Goal: Transaction & Acquisition: Obtain resource

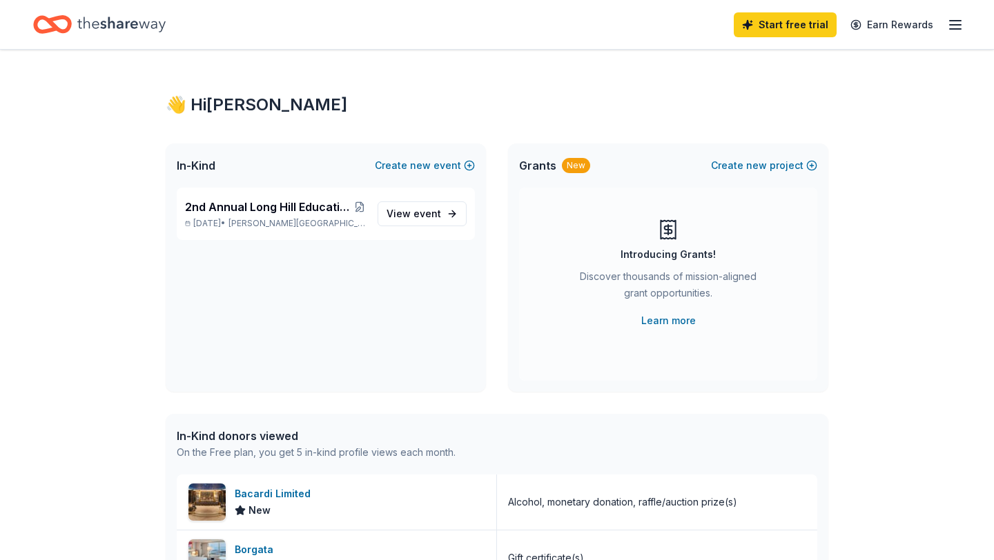
click at [948, 29] on icon "button" at bounding box center [955, 25] width 17 height 17
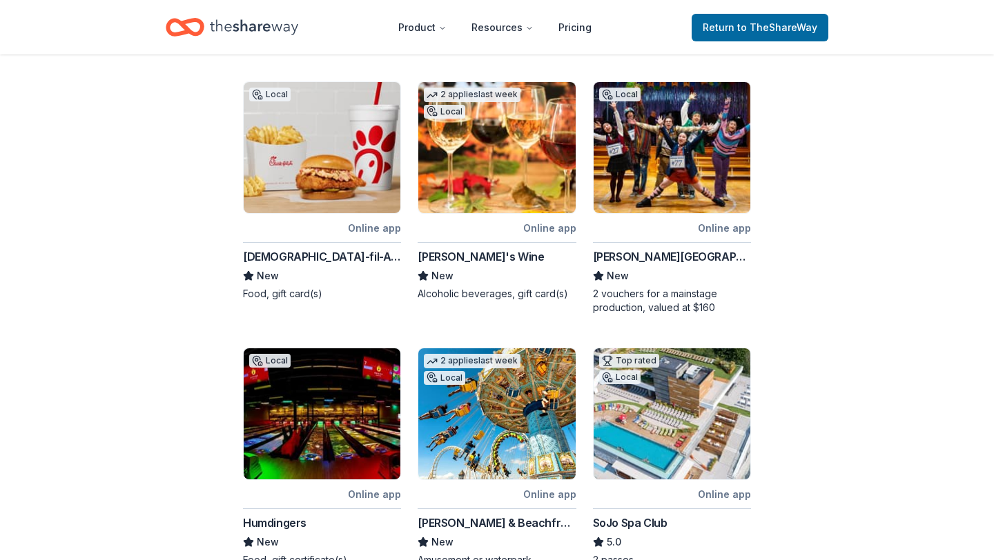
scroll to position [473, 0]
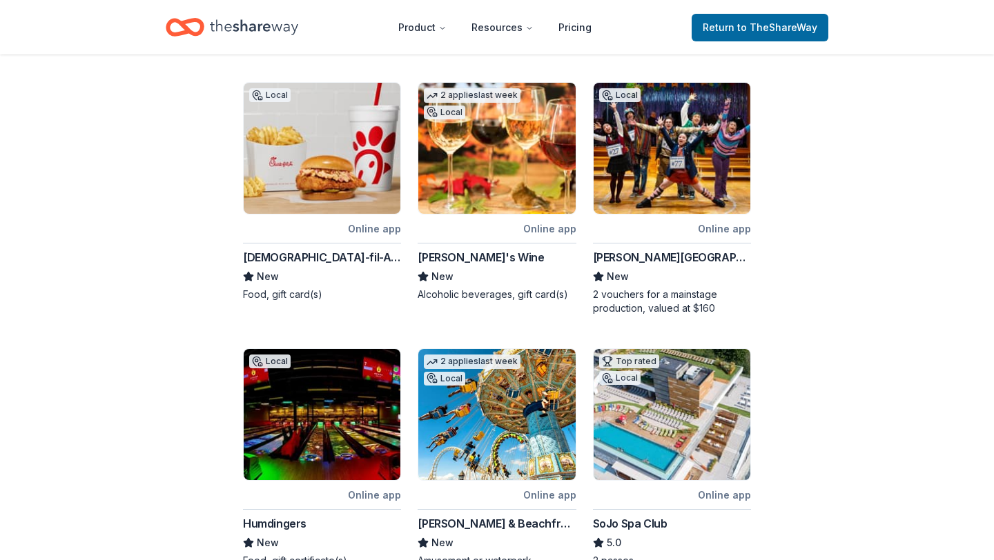
click at [657, 260] on div "George Street Playhouse" at bounding box center [672, 257] width 158 height 17
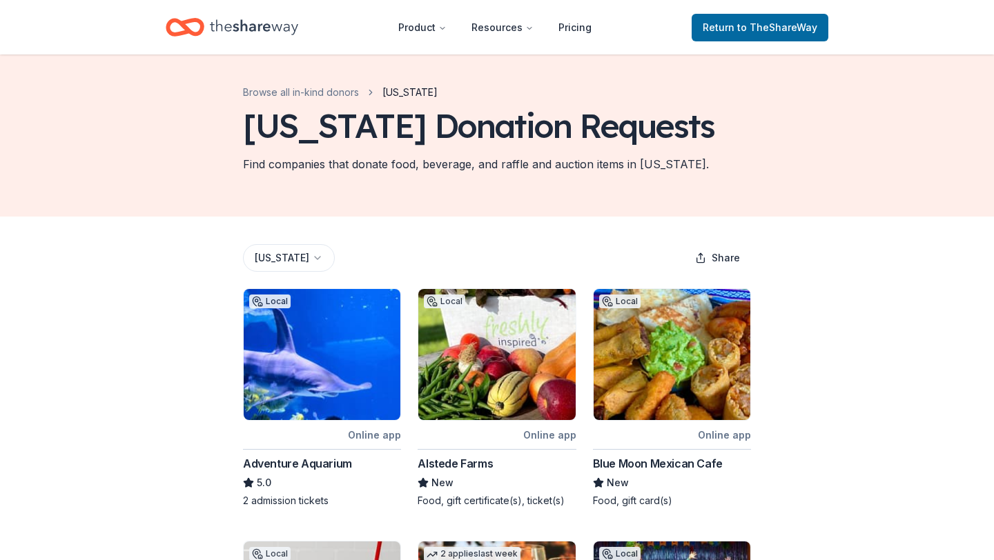
scroll to position [0, 0]
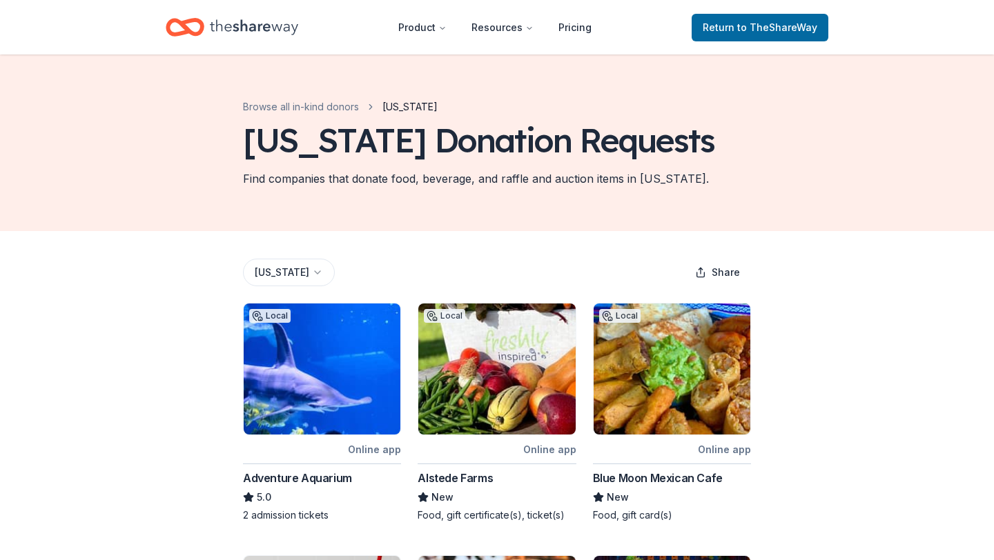
click at [316, 275] on html "Product Resources Pricing Return to TheShareWay Browse all in-kind donors New J…" at bounding box center [497, 280] width 994 height 560
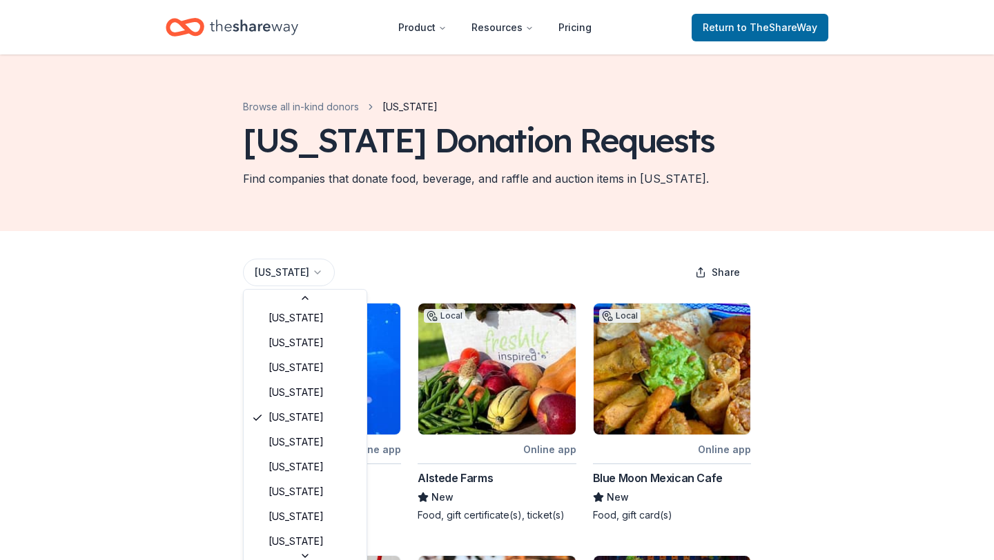
scroll to position [676, 0]
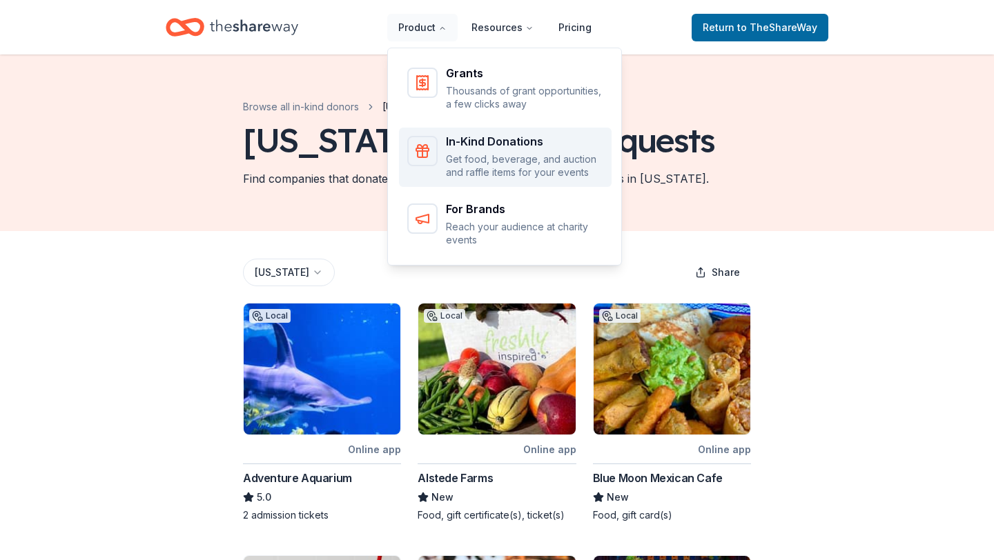
click at [469, 154] on p "Get food, beverage, and auction and raffle items for your events" at bounding box center [524, 166] width 157 height 27
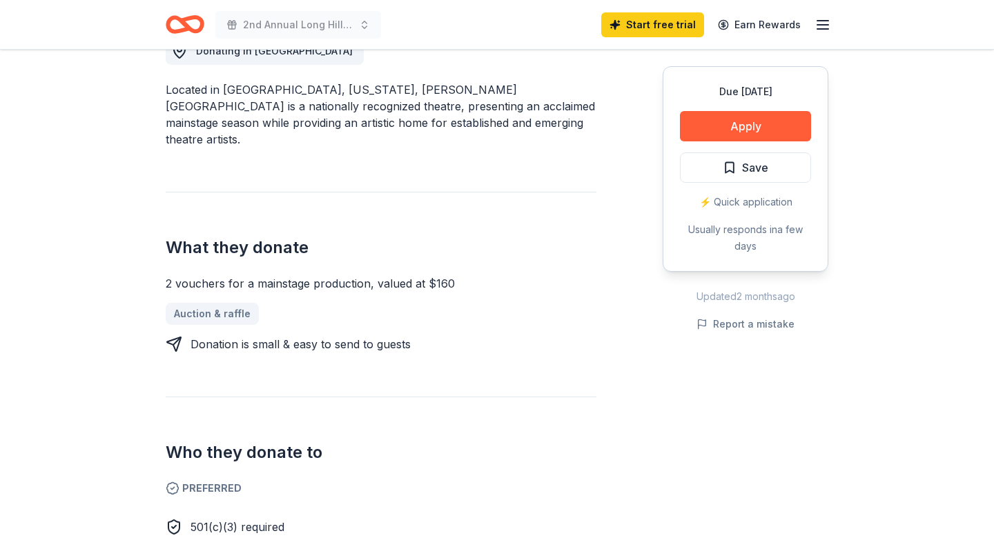
scroll to position [408, 0]
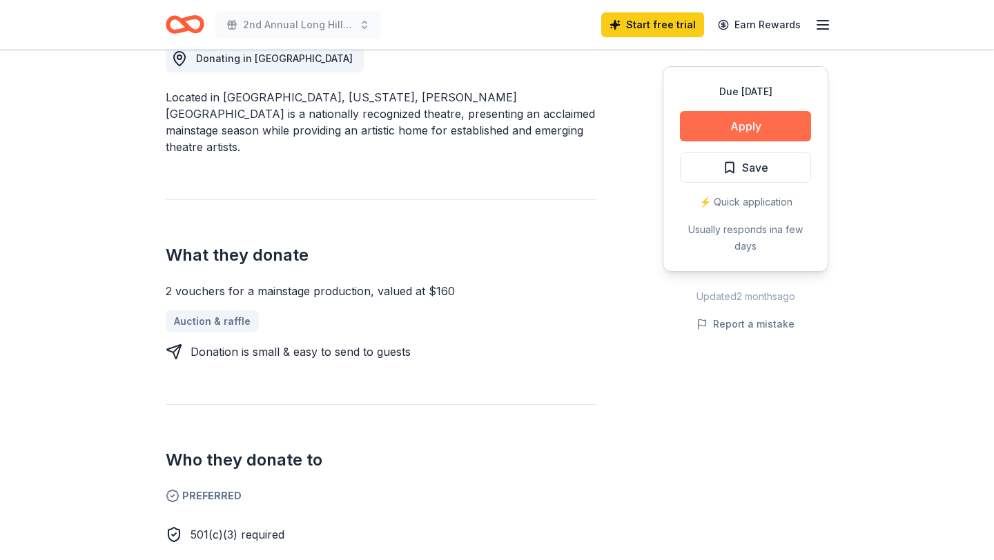
click at [760, 130] on button "Apply" at bounding box center [745, 126] width 131 height 30
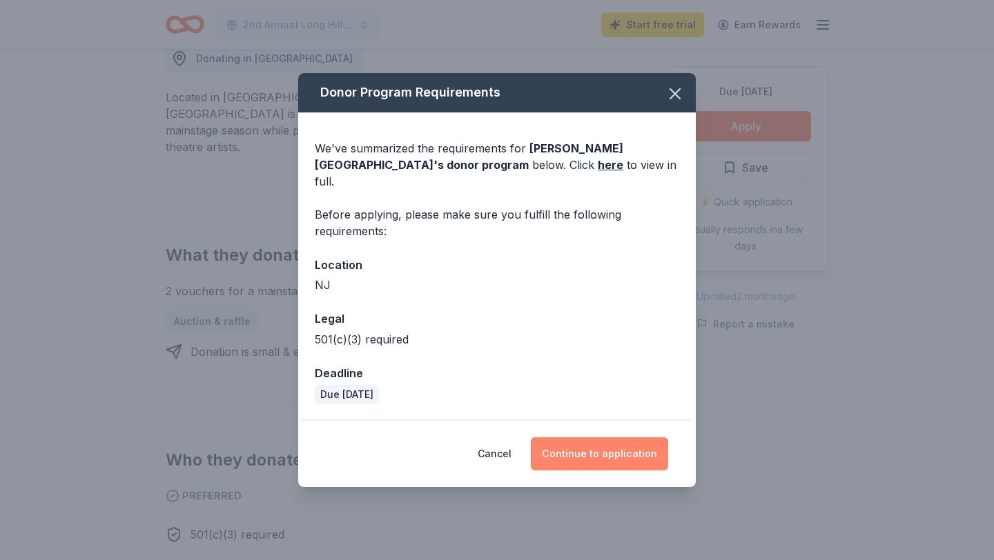
click at [609, 443] on button "Continue to application" at bounding box center [599, 454] width 137 height 33
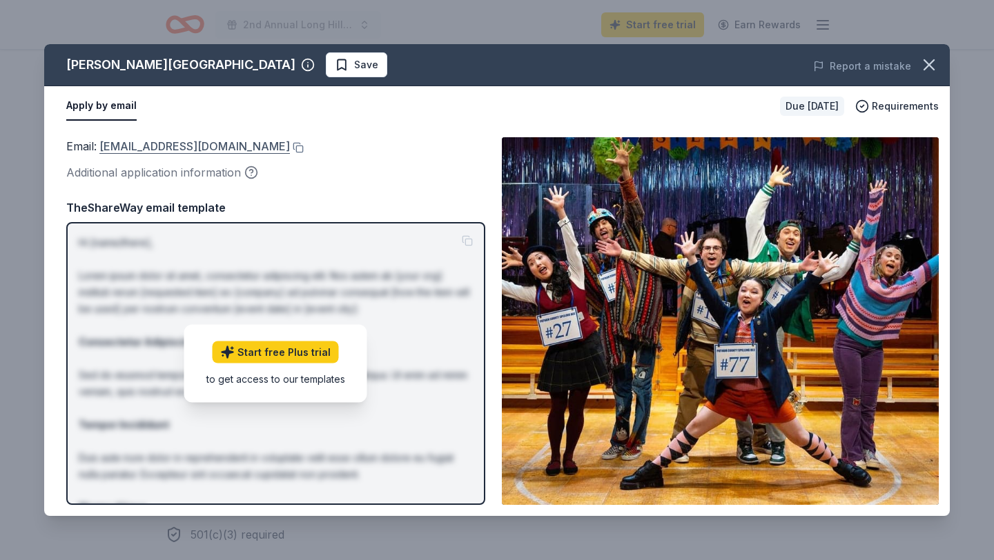
click at [269, 149] on link "PatronServices@GeorgeStPlayhouse.org" at bounding box center [194, 146] width 190 height 18
drag, startPoint x: 328, startPoint y: 162, endPoint x: 69, endPoint y: 145, distance: 259.4
click at [69, 145] on div "Email : PatronServices@GeorgeStPlayhouse.org Additional application information" at bounding box center [275, 159] width 419 height 45
drag, startPoint x: 98, startPoint y: 149, endPoint x: 313, endPoint y: 148, distance: 215.3
click at [290, 148] on span "Email : PatronServices@GeorgeStPlayhouse.org" at bounding box center [178, 146] width 224 height 14
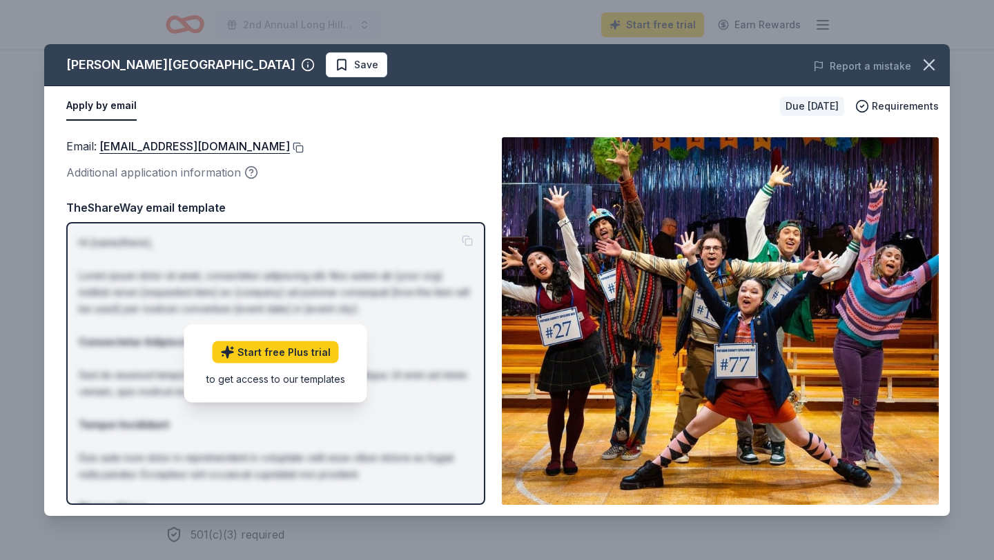
click at [304, 148] on button at bounding box center [297, 147] width 14 height 11
click at [927, 65] on icon "button" at bounding box center [929, 65] width 10 height 10
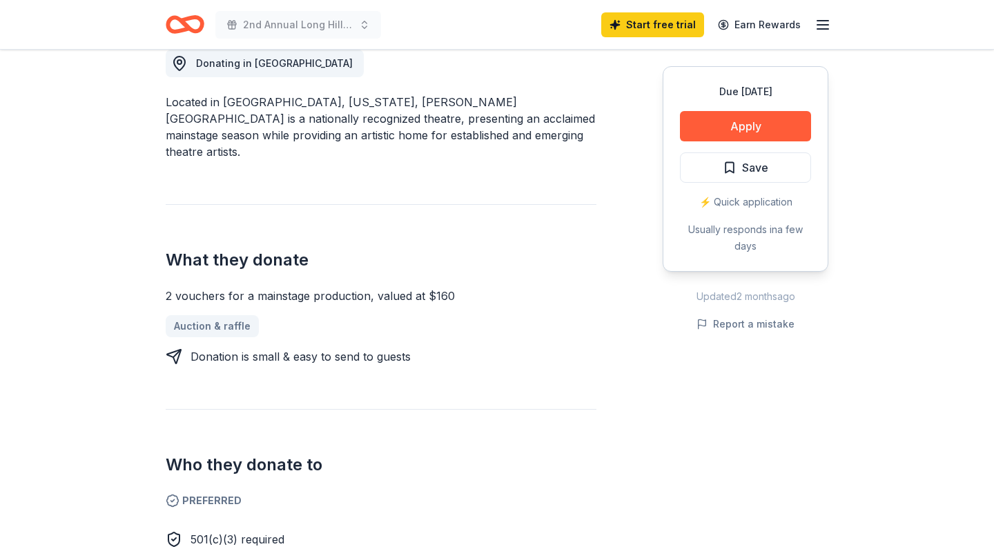
scroll to position [402, 0]
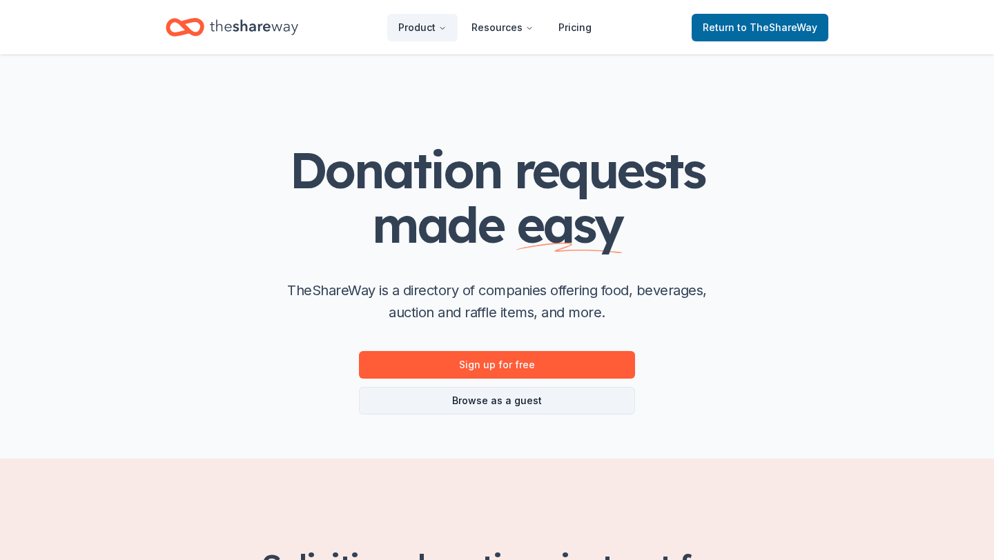
click at [506, 402] on link "Browse as a guest" at bounding box center [497, 401] width 276 height 28
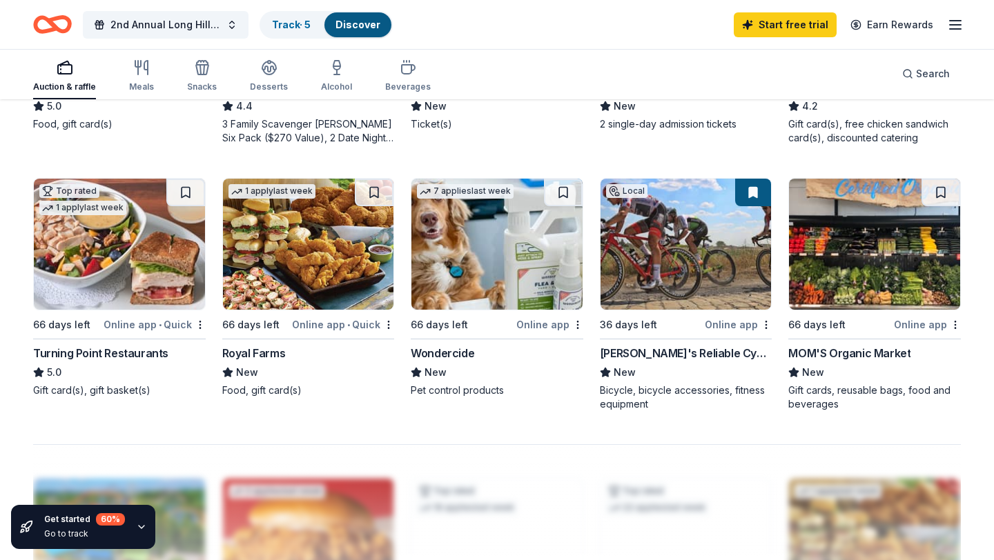
scroll to position [887, 0]
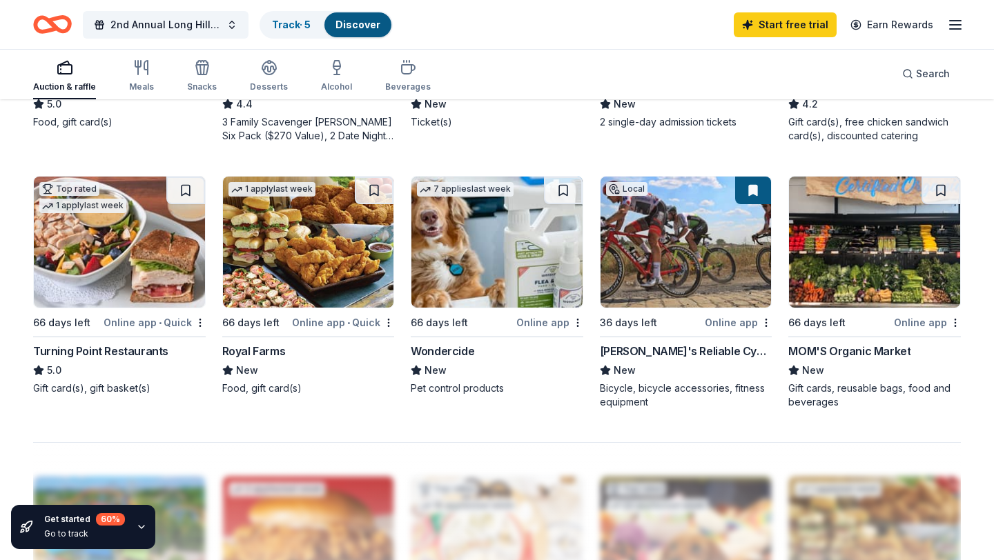
click at [674, 346] on div "Marty's Reliable Cycle" at bounding box center [686, 351] width 173 height 17
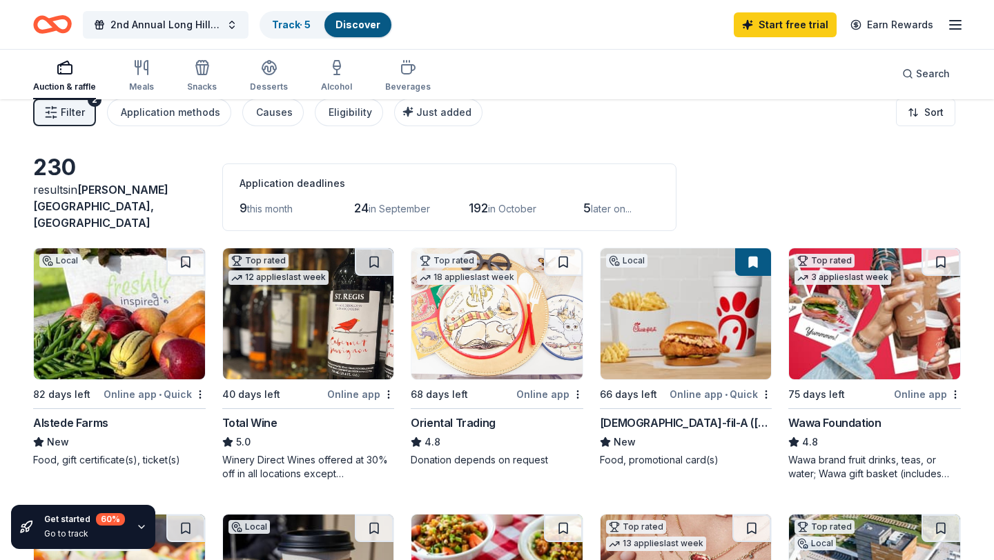
scroll to position [0, 0]
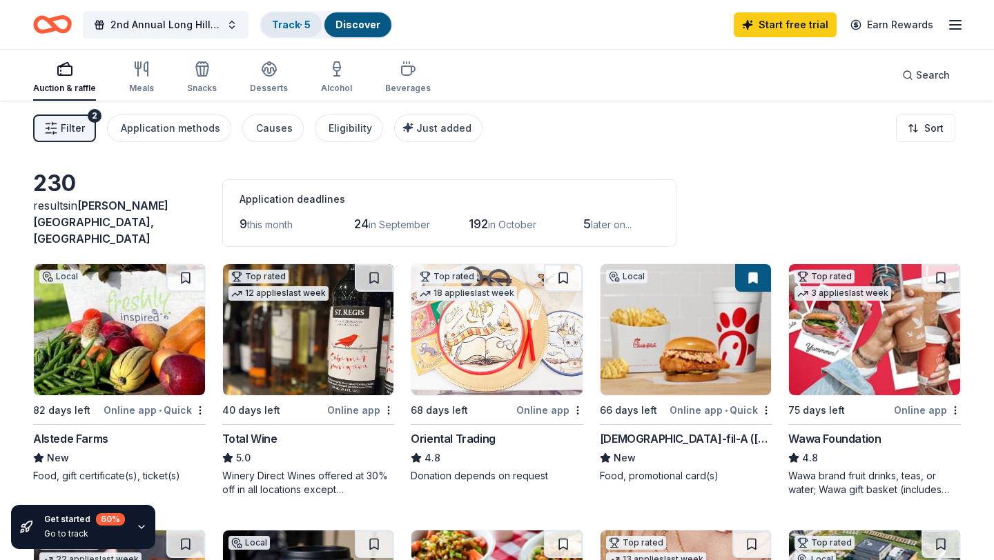
click at [286, 26] on link "Track · 5" at bounding box center [291, 25] width 39 height 12
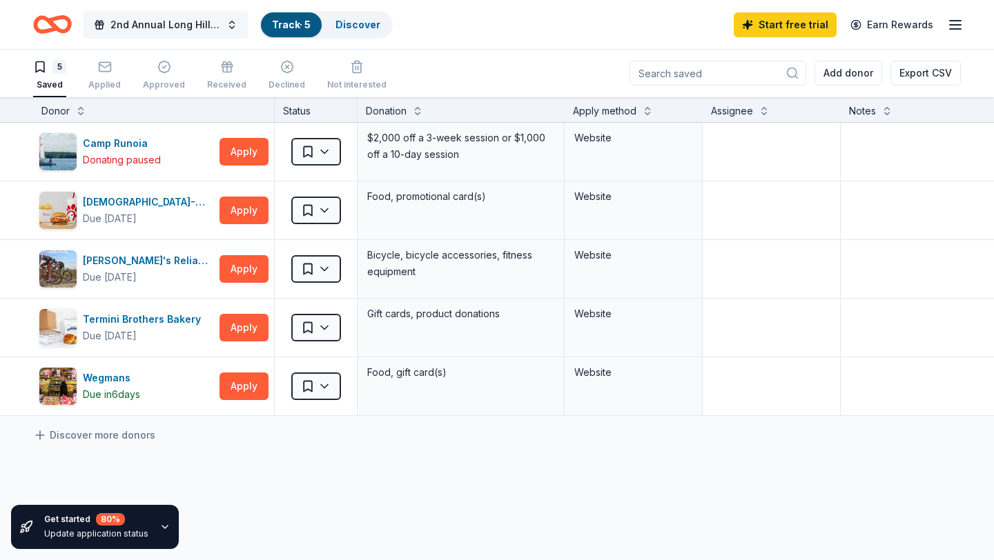
click at [233, 27] on button "2nd Annual Long Hill Education Foundation Gala Fundraiser" at bounding box center [166, 25] width 166 height 28
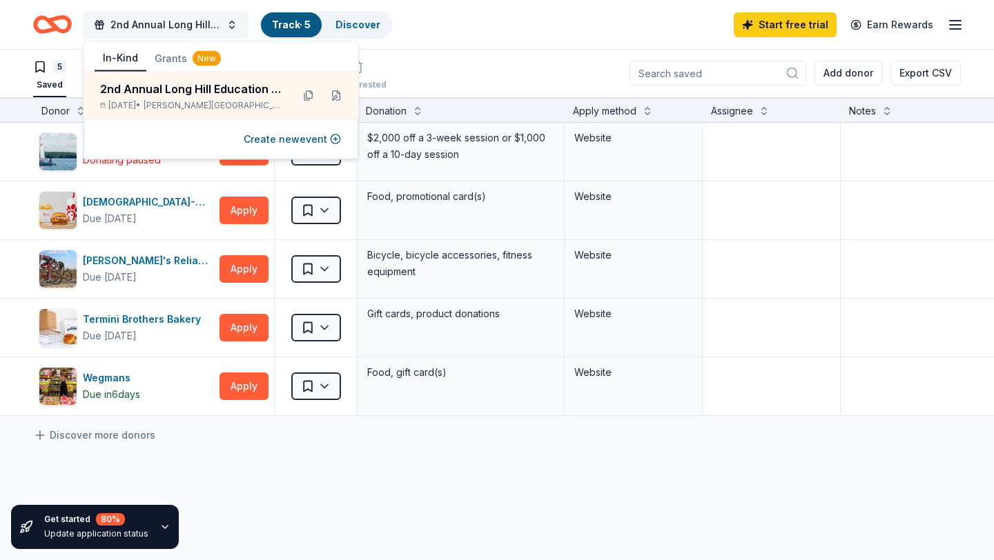
click at [233, 27] on button "2nd Annual Long Hill Education Foundation Gala Fundraiser" at bounding box center [166, 25] width 166 height 28
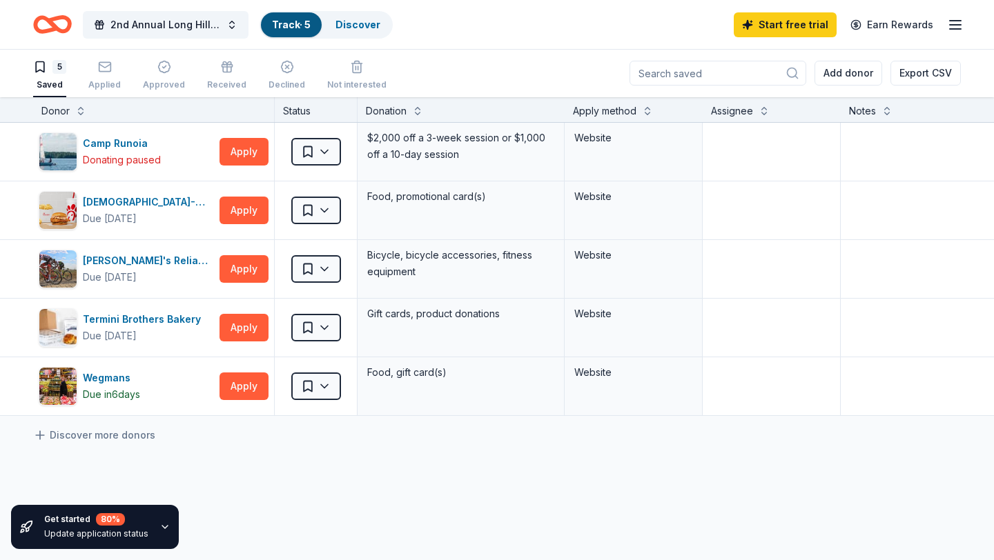
click at [51, 26] on icon "Home" at bounding box center [58, 24] width 21 height 14
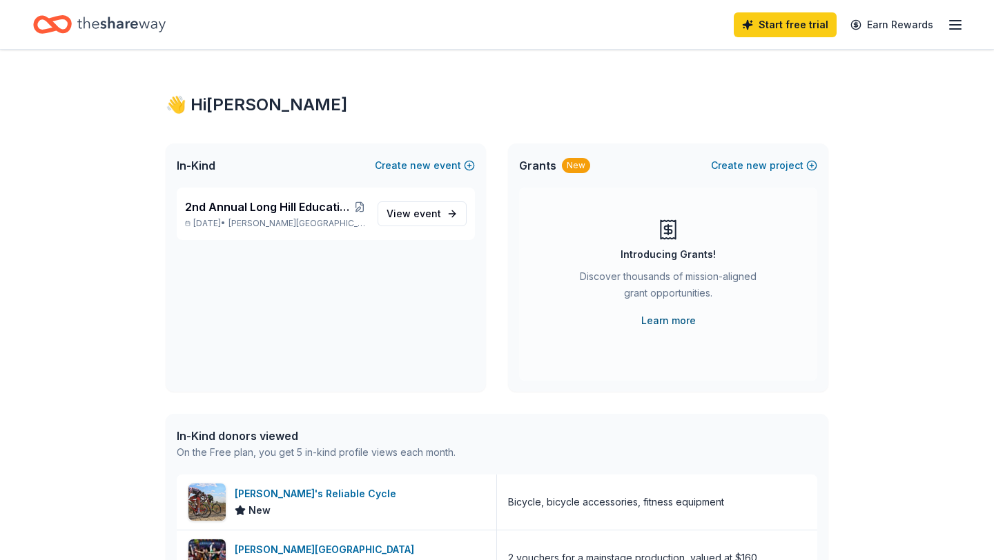
click at [658, 317] on link "Learn more" at bounding box center [668, 321] width 55 height 17
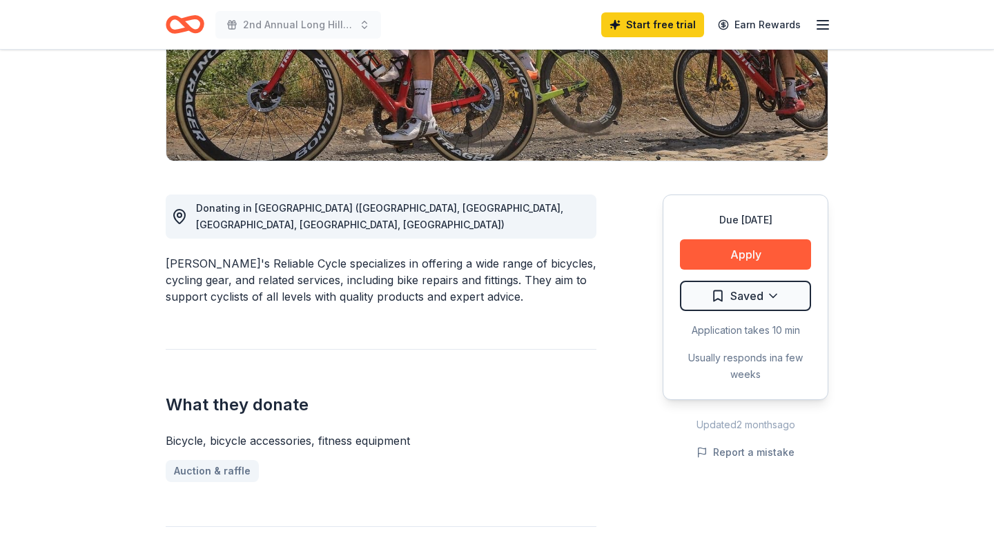
scroll to position [257, 0]
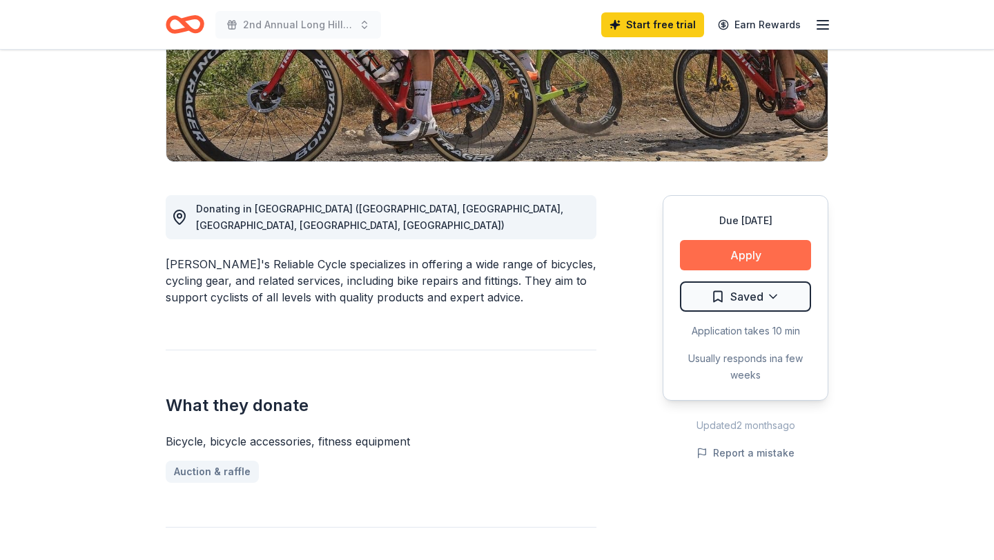
click at [737, 252] on button "Apply" at bounding box center [745, 255] width 131 height 30
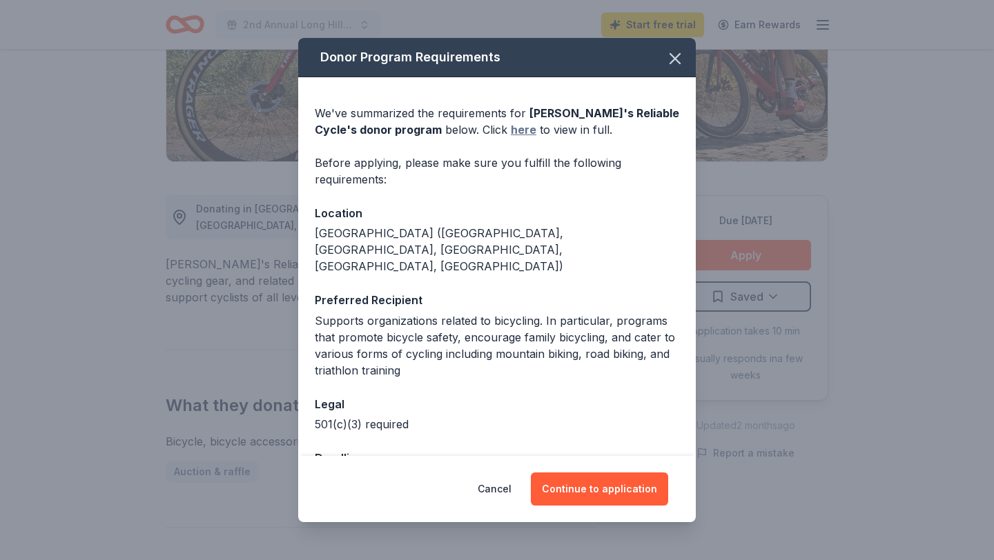
click at [511, 130] on link "here" at bounding box center [524, 129] width 26 height 17
click at [681, 62] on icon "button" at bounding box center [674, 58] width 19 height 19
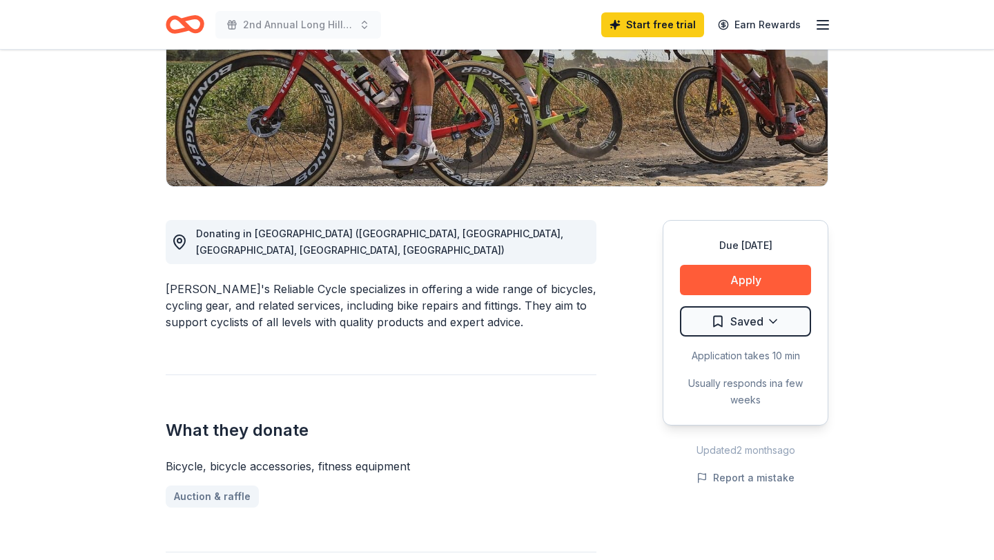
scroll to position [0, 0]
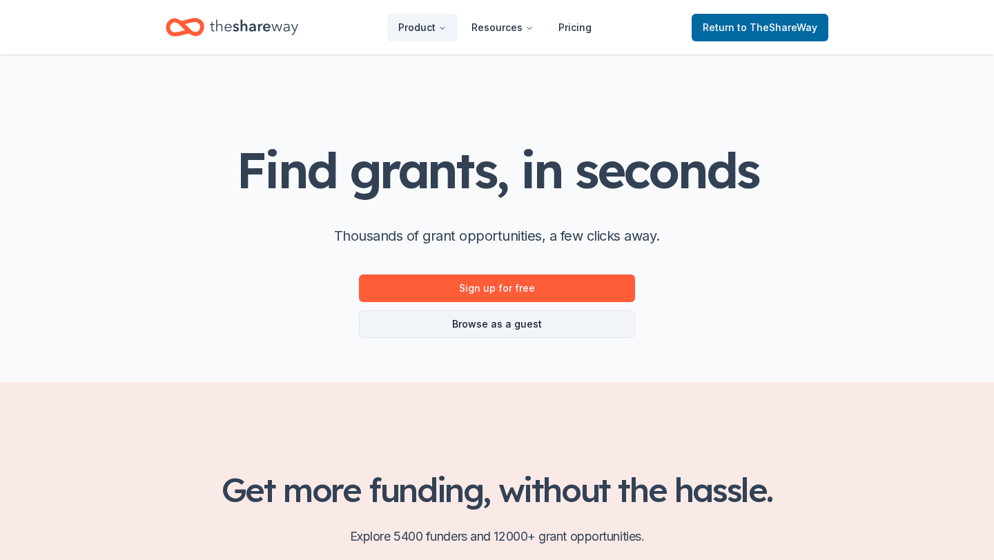
click at [540, 322] on link "Browse as a guest" at bounding box center [497, 325] width 276 height 28
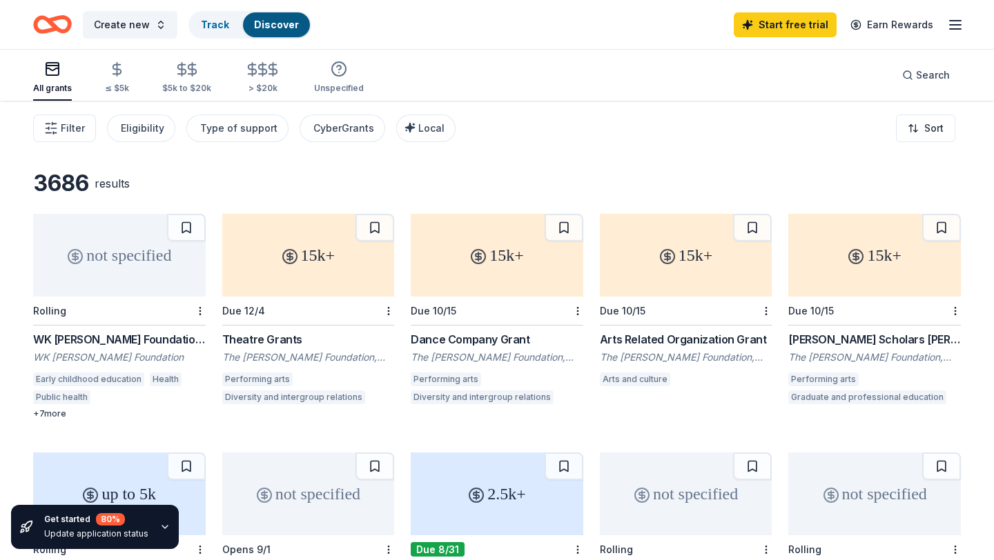
click at [90, 342] on div "WK [PERSON_NAME] Foundation Grant" at bounding box center [119, 339] width 173 height 17
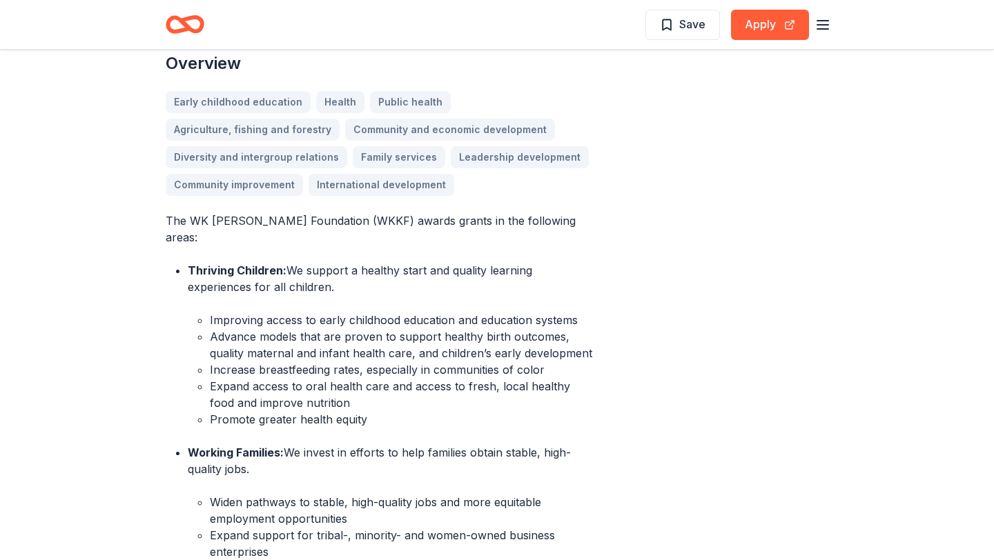
scroll to position [418, 0]
